Goal: Find contact information: Find contact information

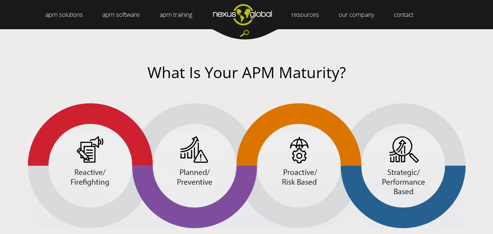
scroll to position [1224, 0]
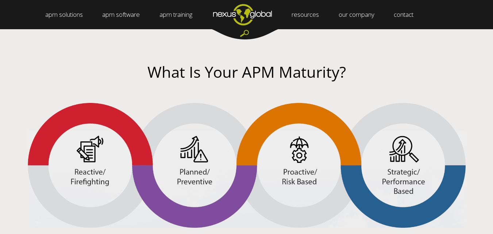
click at [263, 144] on img at bounding box center [247, 165] width 438 height 125
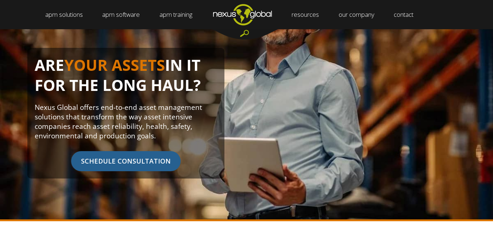
scroll to position [0, 0]
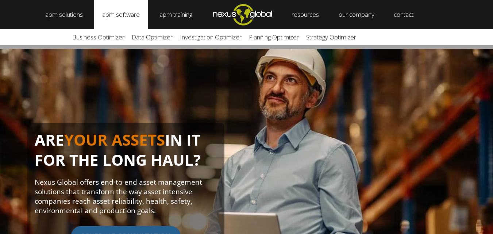
click at [127, 16] on link "apm software" at bounding box center [121, 14] width 54 height 29
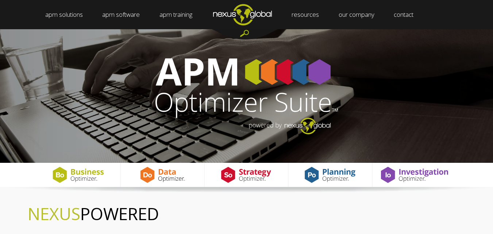
click at [127, 16] on link "apm software" at bounding box center [121, 14] width 54 height 29
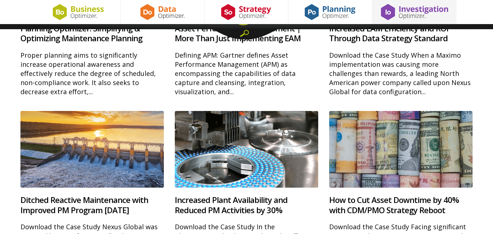
scroll to position [2347, 0]
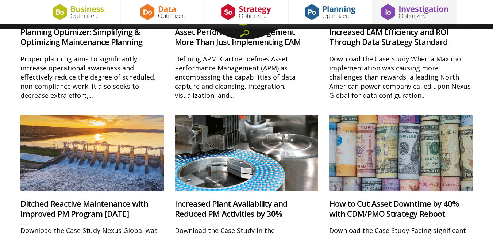
click at [127, 83] on div "Proper planning aims to significantly increase operational awareness and effect…" at bounding box center [92, 77] width 144 height 46
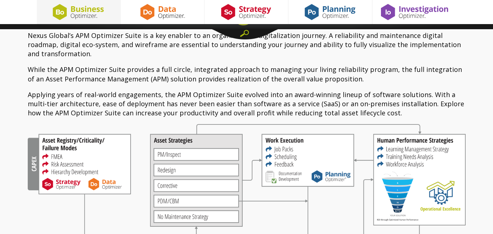
scroll to position [0, 0]
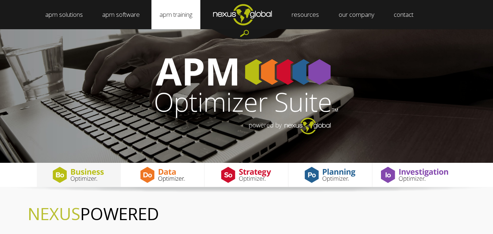
click at [193, 27] on link "apm training" at bounding box center [176, 14] width 49 height 29
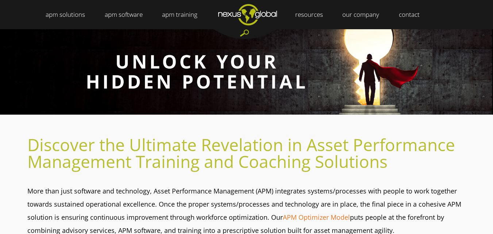
click at [243, 14] on img "Navigation Menu" at bounding box center [248, 14] width 78 height 29
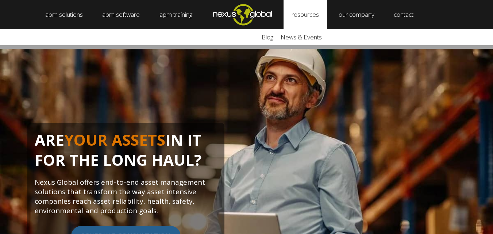
click at [314, 8] on link "resources" at bounding box center [305, 14] width 43 height 29
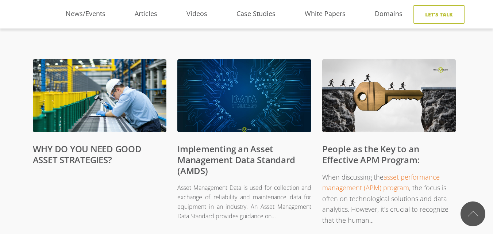
scroll to position [291, 0]
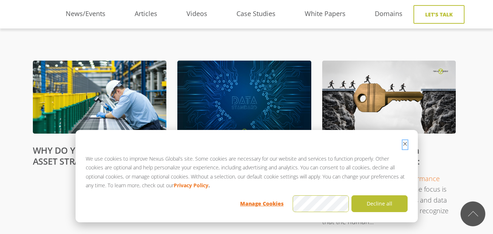
click at [406, 143] on icon "Dismiss cookie banner" at bounding box center [405, 143] width 5 height 5
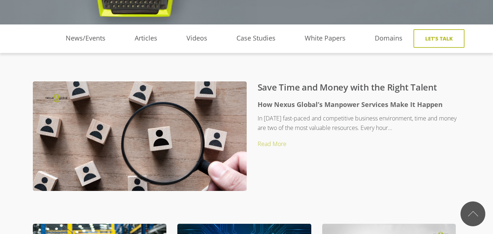
scroll to position [0, 0]
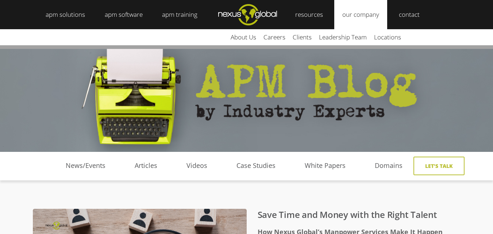
click at [368, 22] on link "our company" at bounding box center [361, 14] width 53 height 29
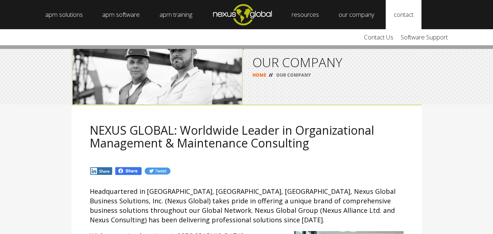
click at [415, 14] on link "contact" at bounding box center [404, 14] width 36 height 29
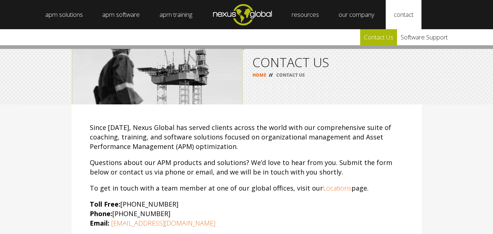
click at [389, 37] on link "Contact Us" at bounding box center [378, 37] width 37 height 16
